Goal: Find specific page/section: Find specific page/section

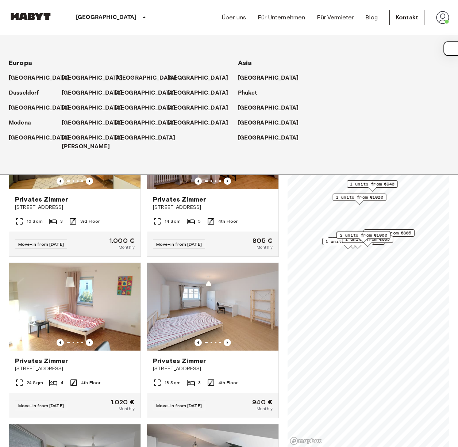
click at [119, 73] on div "[GEOGRAPHIC_DATA]" at bounding box center [141, 75] width 53 height 15
click at [100, 17] on p "[GEOGRAPHIC_DATA]" at bounding box center [106, 17] width 61 height 9
click at [140, 16] on icon at bounding box center [144, 17] width 9 height 9
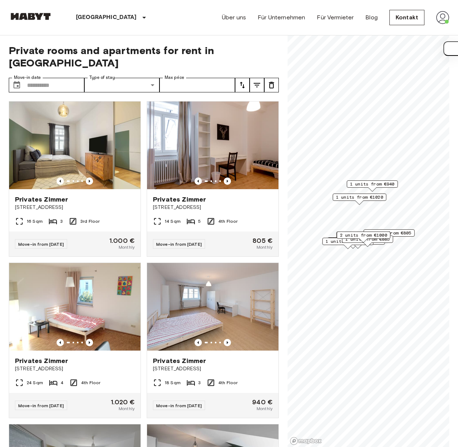
click at [140, 16] on icon at bounding box center [144, 17] width 9 height 9
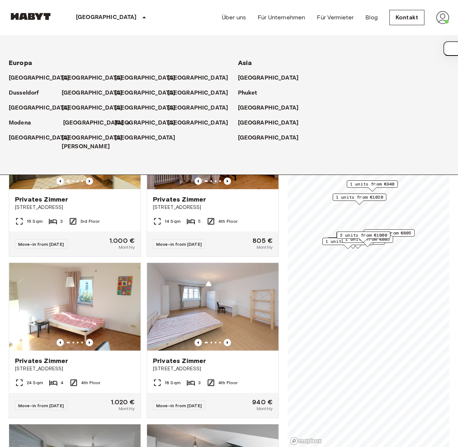
click at [81, 125] on p "[GEOGRAPHIC_DATA]" at bounding box center [93, 123] width 61 height 9
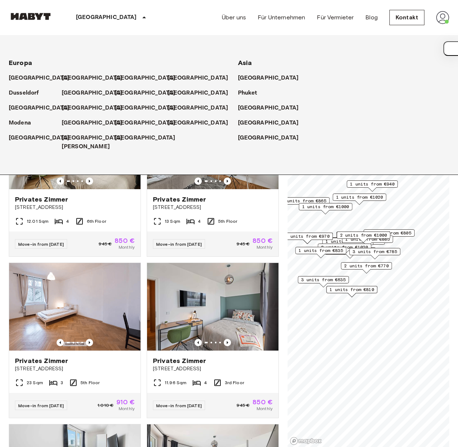
click at [142, 257] on div "Privates [PERSON_NAME] [STREET_ADDRESS] 3rd Floor Move-in from [DATE] 945 € 850…" at bounding box center [210, 337] width 138 height 161
click at [145, 257] on div "Privates [PERSON_NAME] [STREET_ADDRESS] 3rd Floor Move-in from [DATE] 945 € 850…" at bounding box center [210, 337] width 138 height 161
click at [192, 16] on div "[GEOGRAPHIC_DATA] [GEOGRAPHIC_DATA] [GEOGRAPHIC_DATA] [GEOGRAPHIC_DATA] [GEOGRA…" at bounding box center [229, 17] width 441 height 35
click at [113, 15] on div "[GEOGRAPHIC_DATA]" at bounding box center [112, 17] width 119 height 35
